Goal: Task Accomplishment & Management: Complete application form

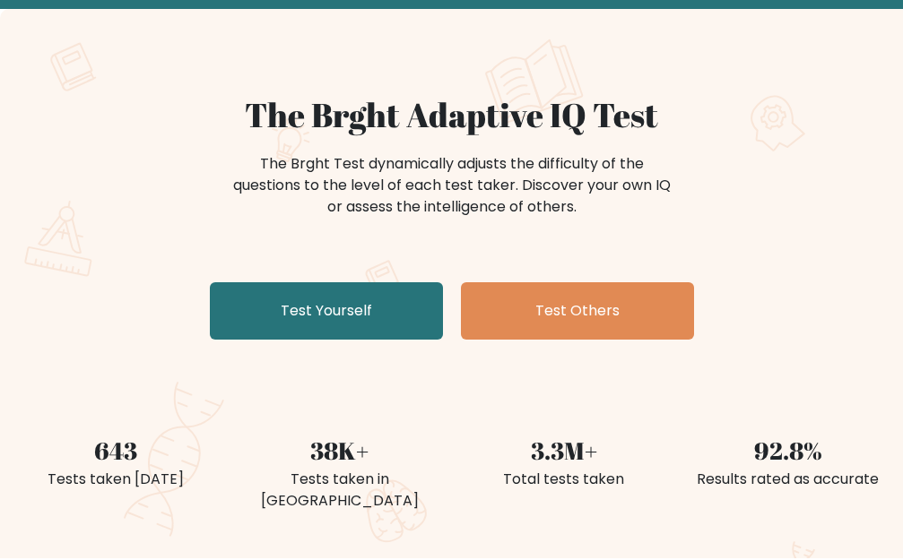
scroll to position [179, 0]
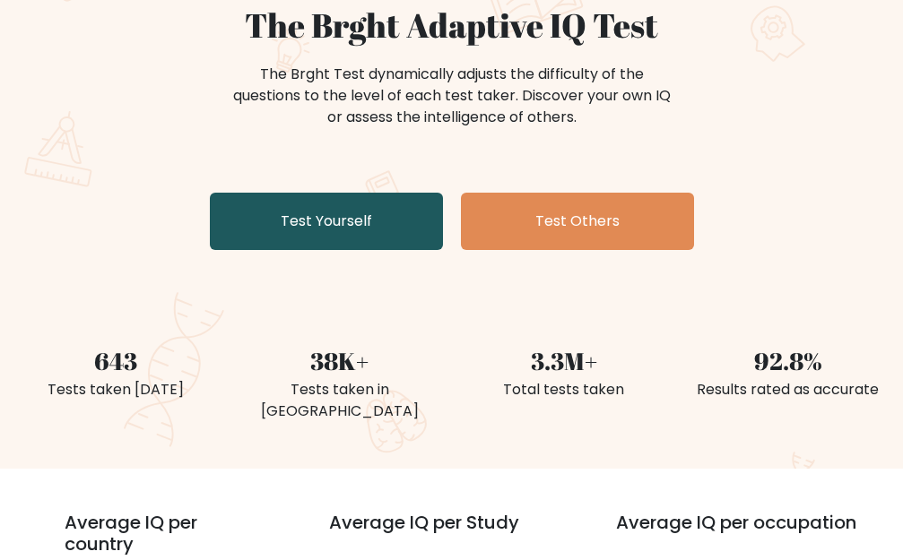
click at [359, 221] on link "Test Yourself" at bounding box center [326, 221] width 233 height 57
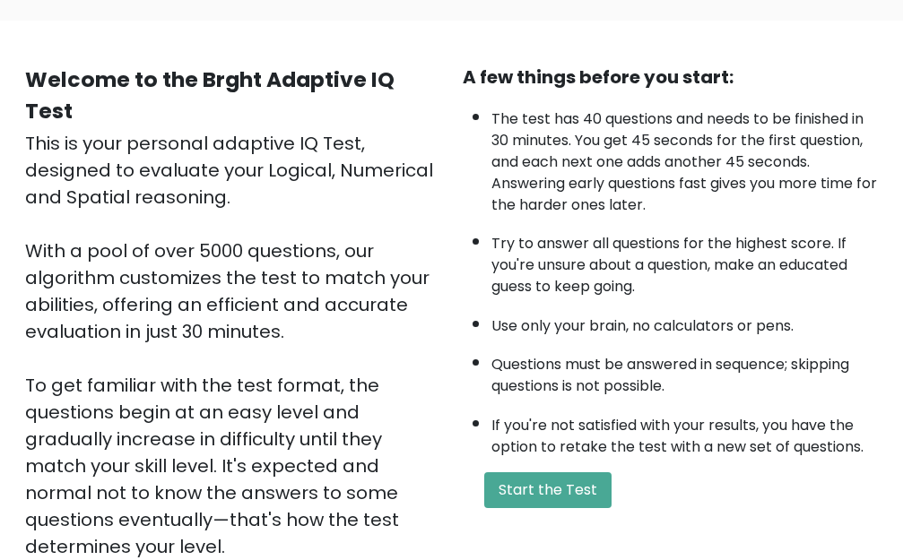
scroll to position [368, 0]
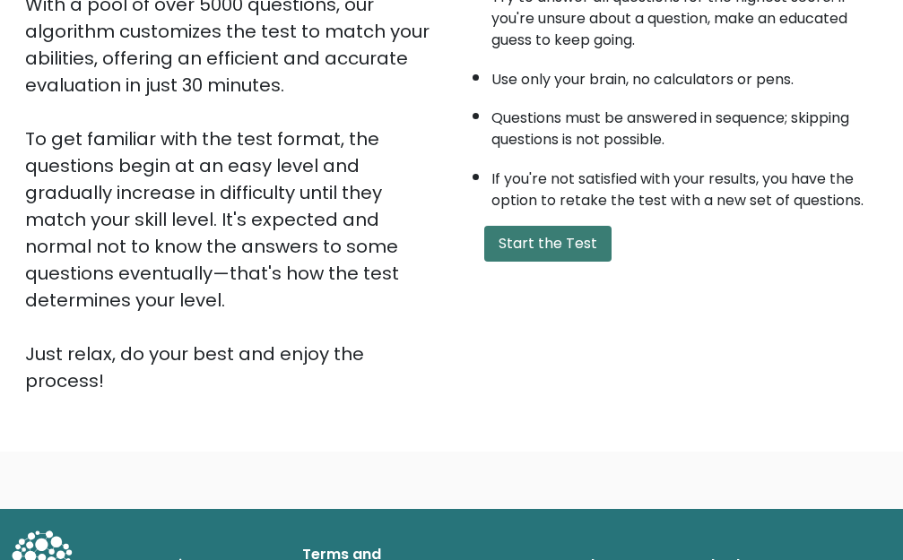
click at [576, 246] on button "Start the Test" at bounding box center [547, 244] width 127 height 36
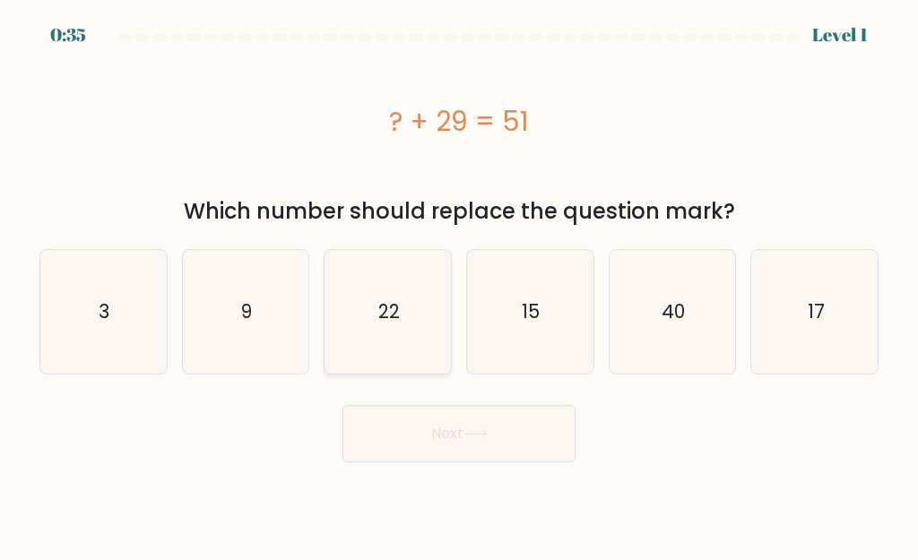
click at [422, 293] on icon "22" at bounding box center [388, 312] width 124 height 124
click at [459, 285] on input "c. 22" at bounding box center [459, 283] width 1 height 4
radio input "true"
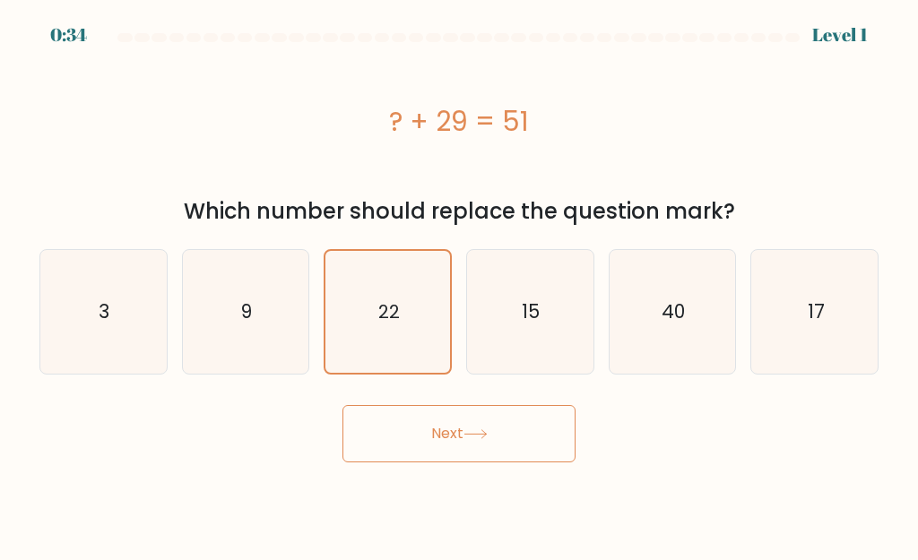
click at [498, 424] on button "Next" at bounding box center [458, 433] width 233 height 57
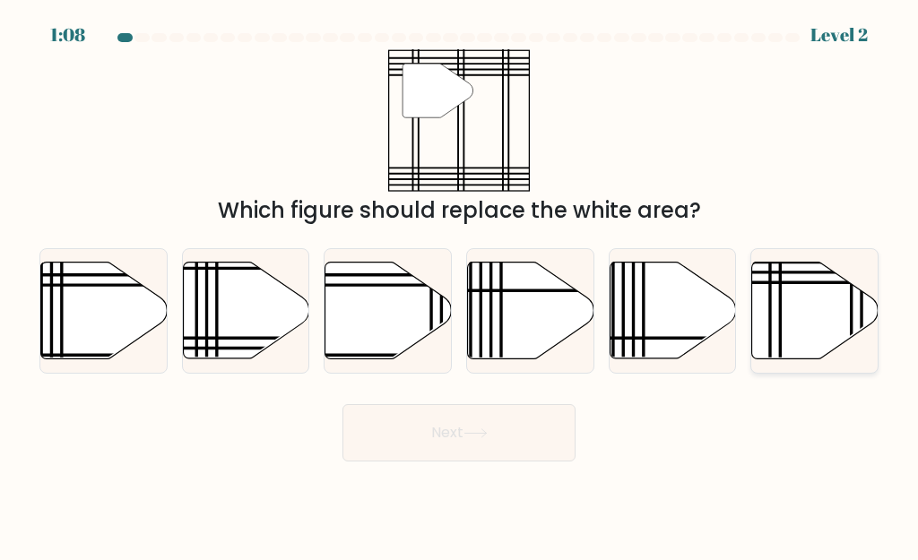
click at [774, 276] on icon at bounding box center [815, 310] width 126 height 97
click at [460, 281] on input "f." at bounding box center [459, 283] width 1 height 4
radio input "true"
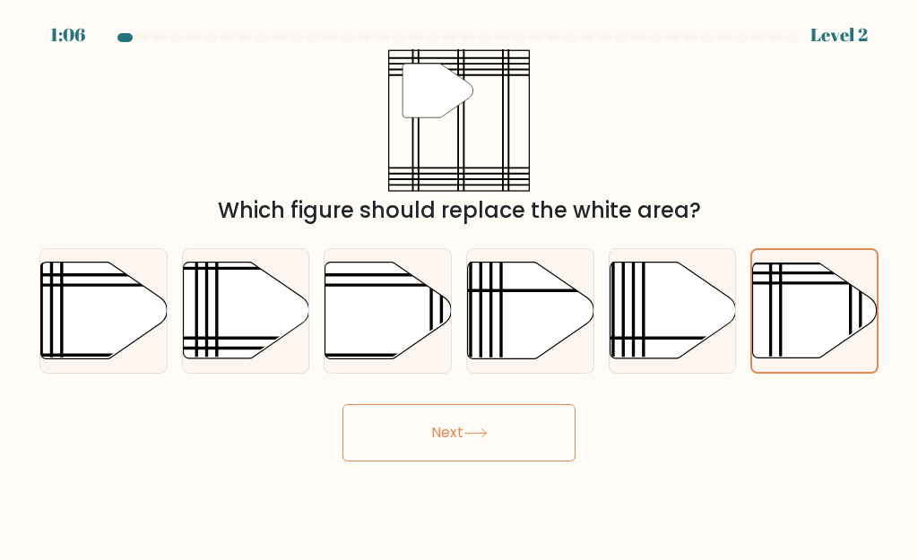
click at [486, 437] on icon at bounding box center [475, 433] width 24 height 10
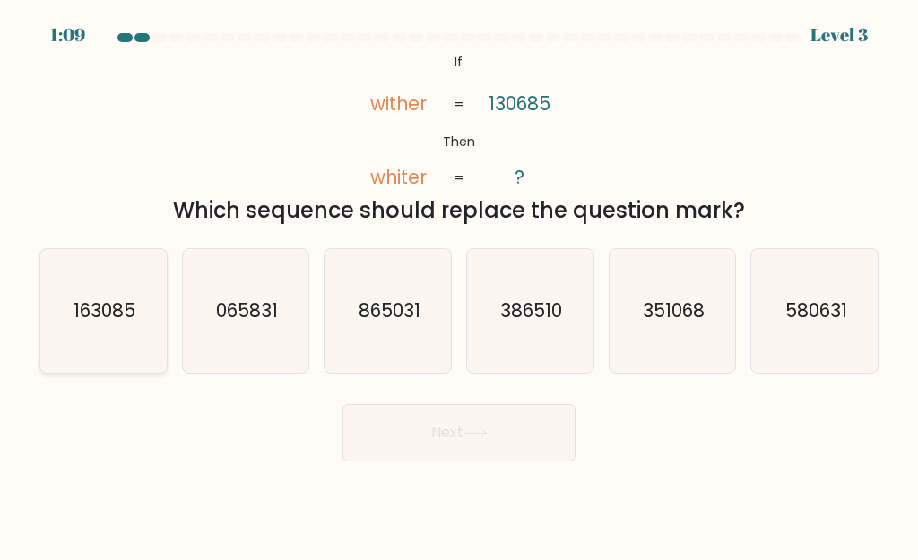
click at [120, 281] on icon "163085" at bounding box center [103, 311] width 124 height 124
click at [459, 281] on input "a. 163085" at bounding box center [459, 283] width 1 height 4
radio input "true"
click at [423, 422] on button "Next" at bounding box center [458, 432] width 233 height 57
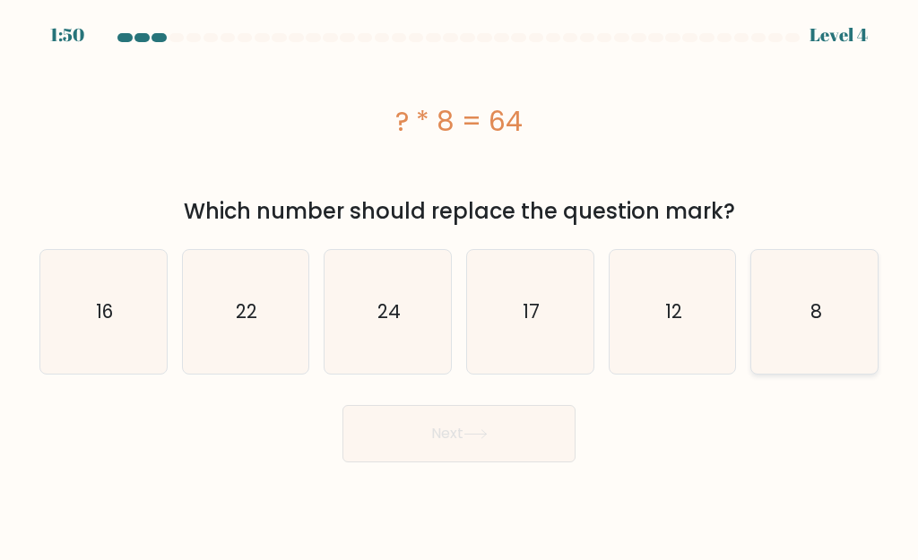
drag, startPoint x: 886, startPoint y: 308, endPoint x: 866, endPoint y: 306, distance: 19.9
click at [875, 308] on div "a. 16 b. 22 c. 24 d. 8" at bounding box center [459, 305] width 860 height 140
click at [860, 306] on icon "8" at bounding box center [815, 312] width 124 height 124
click at [460, 285] on input "f. 8" at bounding box center [459, 283] width 1 height 4
radio input "true"
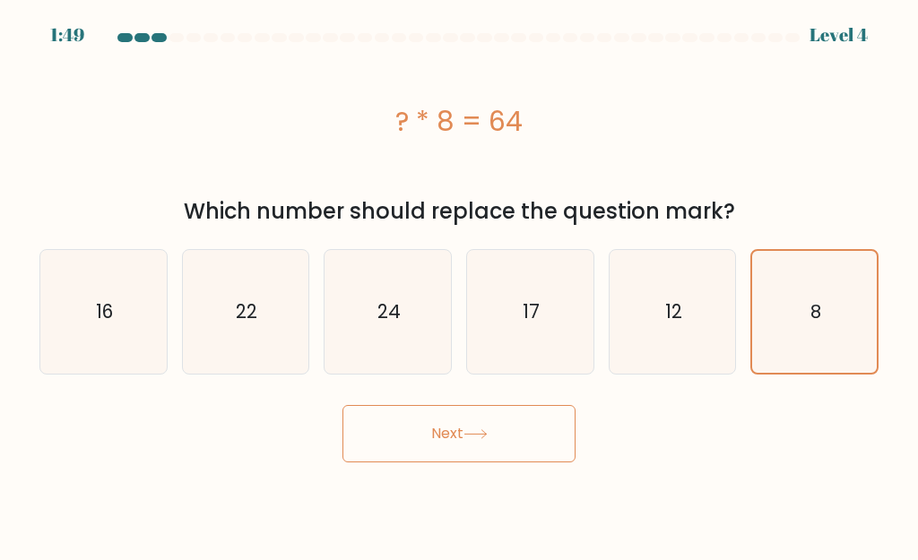
click at [530, 430] on button "Next" at bounding box center [458, 433] width 233 height 57
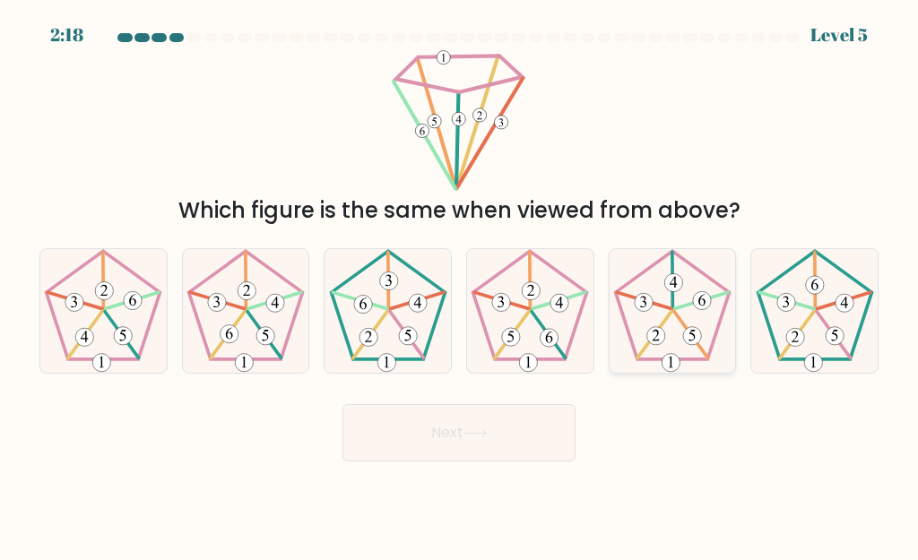
click at [673, 298] on 633 at bounding box center [672, 280] width 1 height 56
click at [460, 285] on input "e." at bounding box center [459, 283] width 1 height 4
radio input "true"
click at [558, 420] on button "Next" at bounding box center [458, 432] width 233 height 57
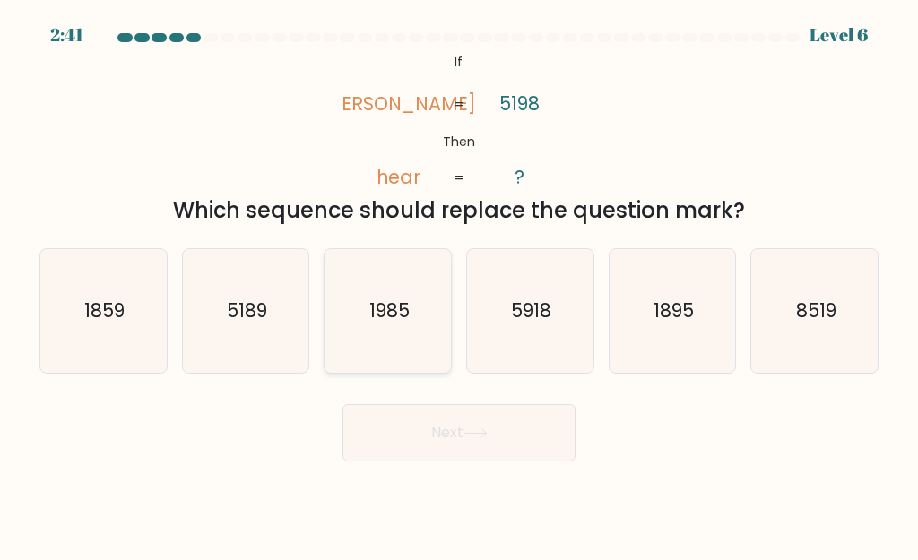
click at [411, 310] on icon "1985" at bounding box center [388, 311] width 124 height 124
click at [459, 285] on input "c. 1985" at bounding box center [459, 283] width 1 height 4
radio input "true"
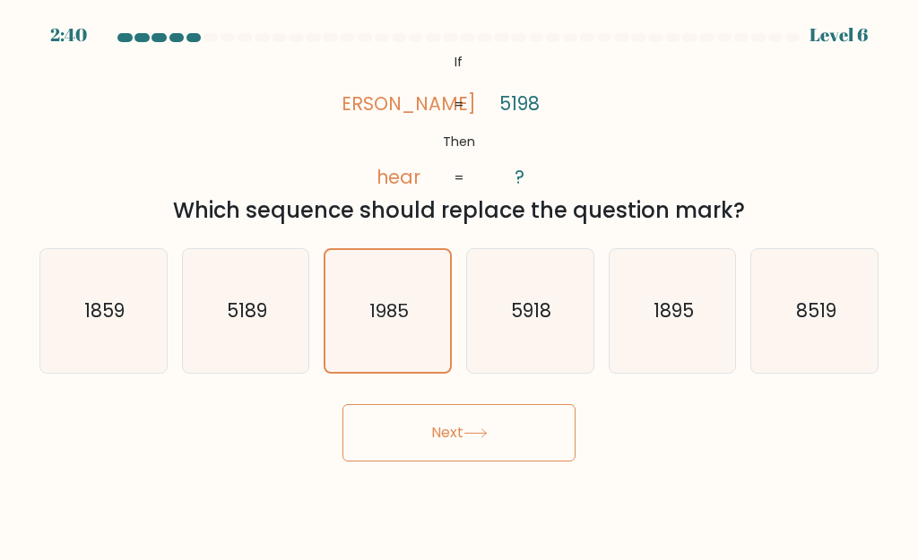
click at [471, 419] on button "Next" at bounding box center [458, 432] width 233 height 57
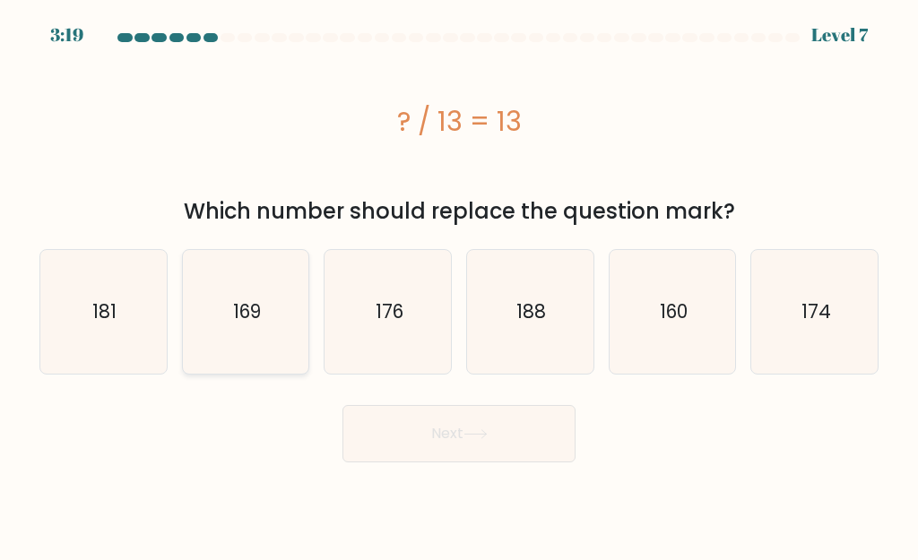
click at [240, 298] on text "169" at bounding box center [247, 311] width 28 height 26
click at [459, 285] on input "b. 169" at bounding box center [459, 283] width 1 height 4
radio input "true"
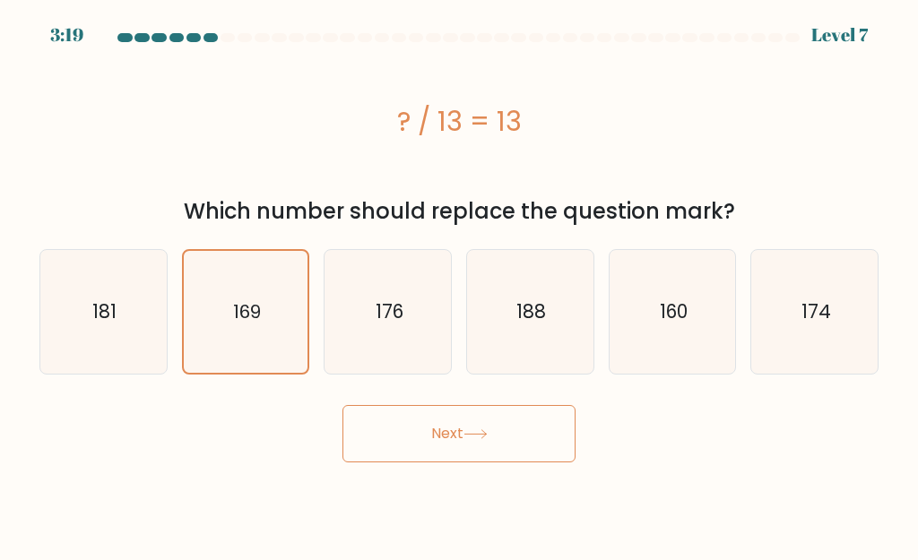
click at [488, 426] on button "Next" at bounding box center [458, 433] width 233 height 57
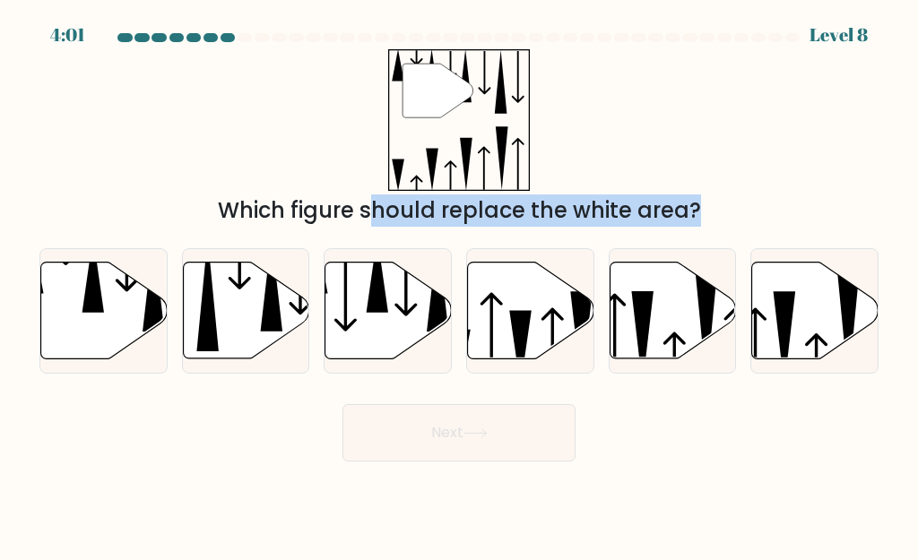
drag, startPoint x: 519, startPoint y: 306, endPoint x: 432, endPoint y: 151, distance: 177.8
click at [432, 151] on form at bounding box center [459, 247] width 918 height 428
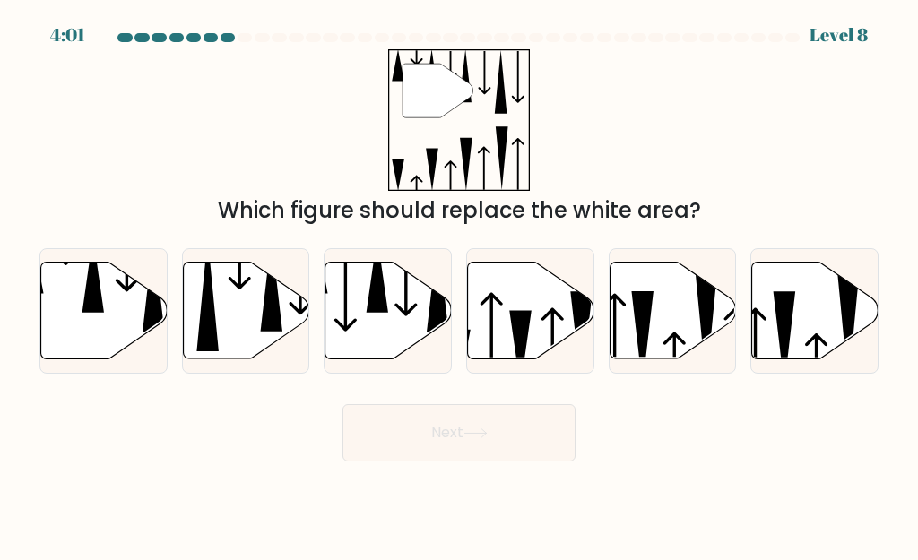
click at [763, 143] on div "" Which figure should replace the white area?" at bounding box center [459, 137] width 860 height 177
click at [87, 309] on icon at bounding box center [93, 275] width 22 height 76
click at [459, 285] on input "a." at bounding box center [459, 283] width 1 height 4
radio input "true"
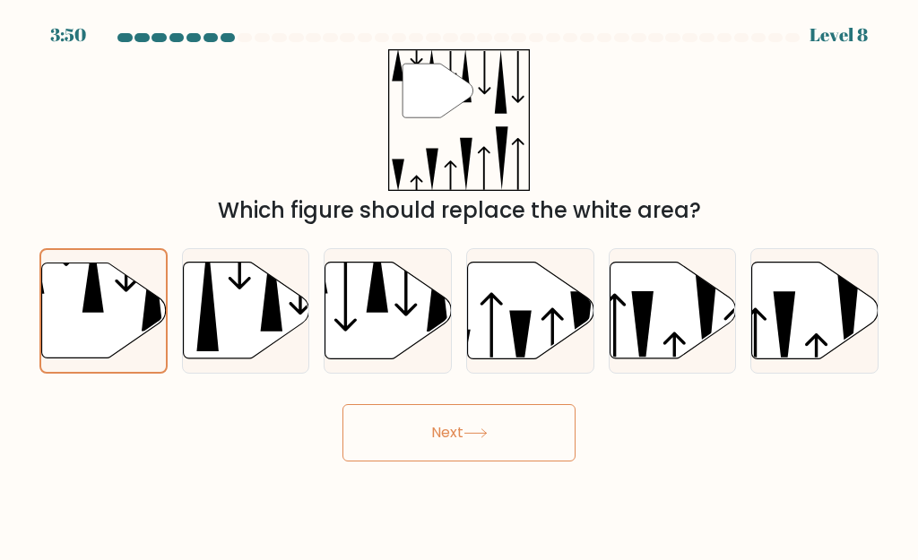
click at [445, 435] on button "Next" at bounding box center [458, 432] width 233 height 57
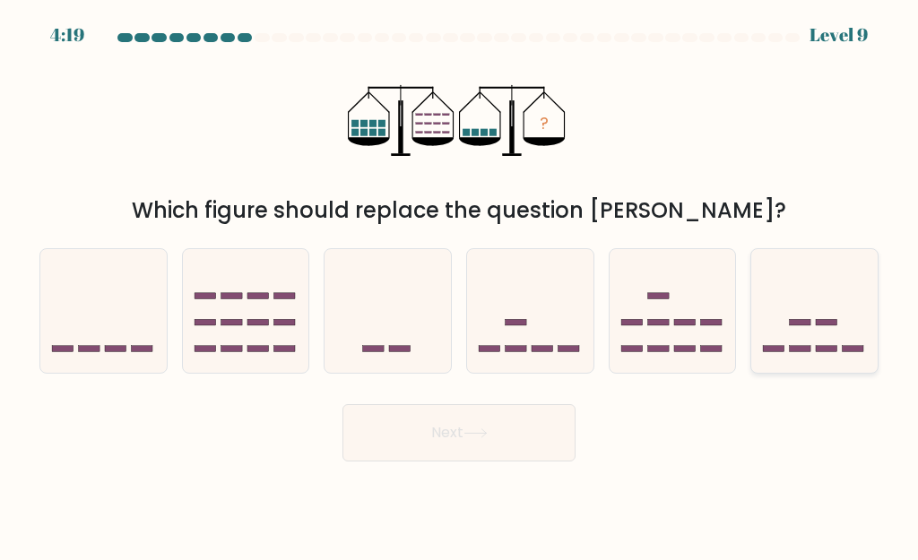
click at [801, 333] on icon at bounding box center [814, 311] width 126 height 105
click at [460, 285] on input "f." at bounding box center [459, 283] width 1 height 4
radio input "true"
click at [532, 424] on button "Next" at bounding box center [458, 432] width 233 height 57
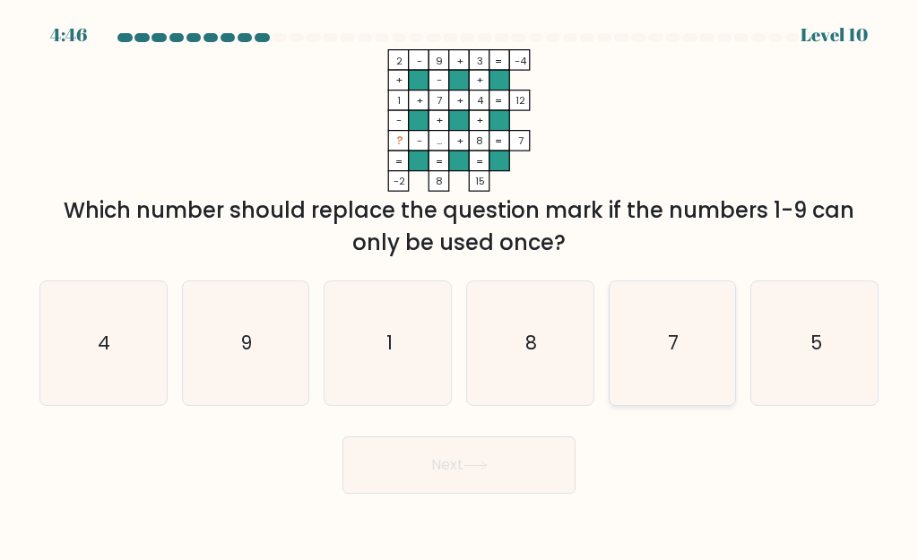
click at [704, 339] on icon "7" at bounding box center [672, 343] width 124 height 124
click at [460, 285] on input "e. 7" at bounding box center [459, 283] width 1 height 4
radio input "true"
click at [760, 128] on div "2 - 9 + 3 -4 + - + 1 + 7 + 4 12 - + + ? - ... + 8 = 7 = = = = -2 8 15 = Which n…" at bounding box center [459, 154] width 860 height 210
click at [834, 321] on icon "5" at bounding box center [815, 343] width 124 height 124
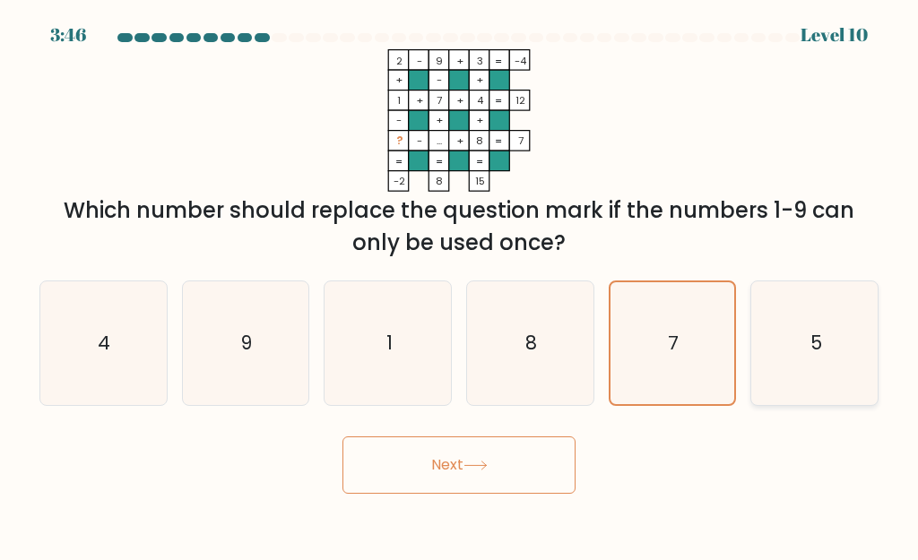
click at [460, 285] on input "f. 5" at bounding box center [459, 283] width 1 height 4
radio input "true"
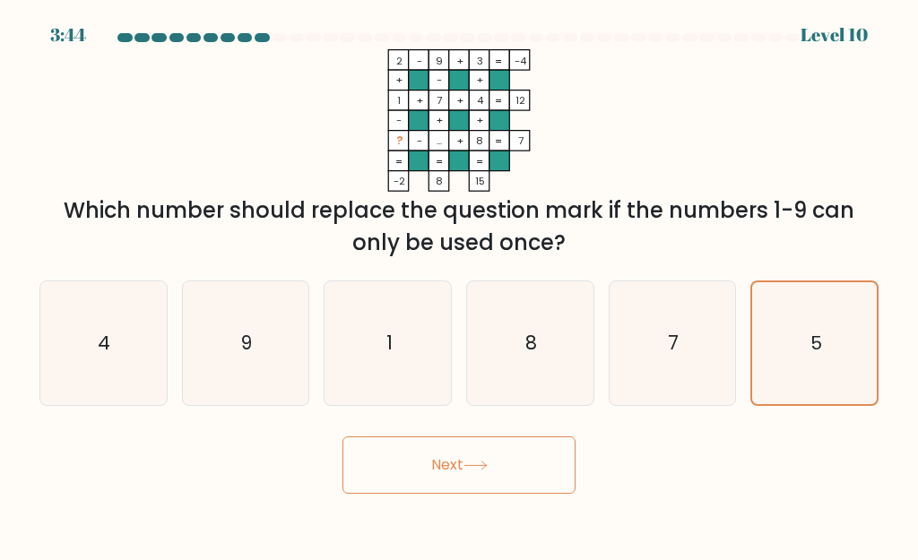
click at [471, 473] on button "Next" at bounding box center [458, 465] width 233 height 57
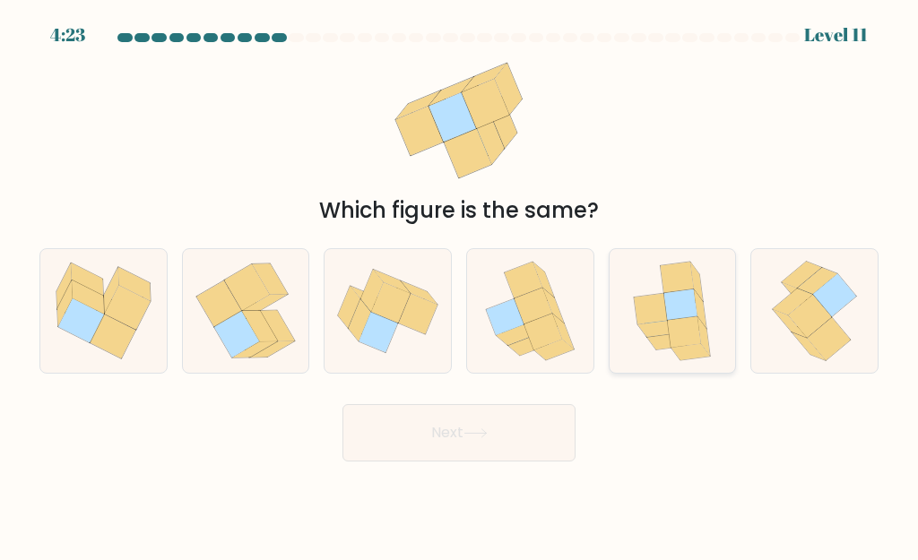
click at [668, 308] on icon at bounding box center [680, 305] width 33 height 30
click at [460, 285] on input "e." at bounding box center [459, 283] width 1 height 4
radio input "true"
click at [401, 438] on button "Next" at bounding box center [458, 432] width 233 height 57
